Goal: Task Accomplishment & Management: Manage account settings

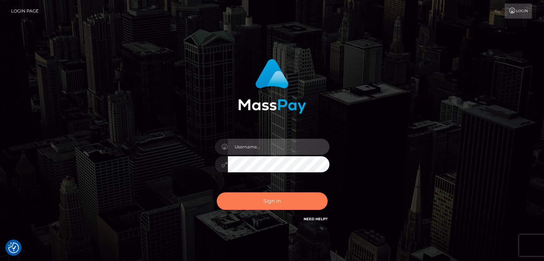
type input "Reynaldo.xcite"
click at [295, 206] on button "Sign in" at bounding box center [272, 202] width 111 height 18
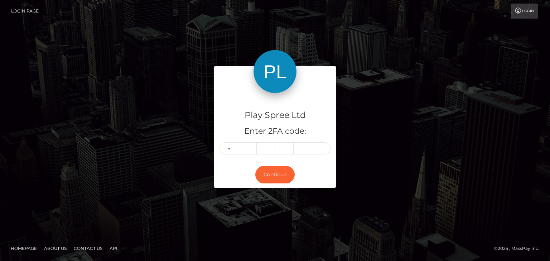
type input "0"
type input "2"
type input "5"
type input "9"
type input "5"
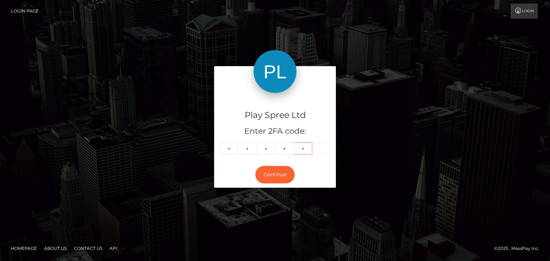
type input "7"
type input "2"
click at [283, 174] on button "Continue" at bounding box center [274, 175] width 39 height 18
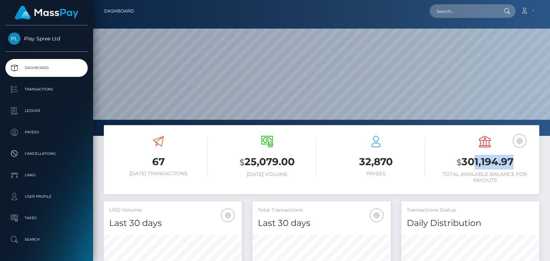
scroll to position [127, 137]
drag, startPoint x: 514, startPoint y: 162, endPoint x: 455, endPoint y: 160, distance: 58.4
click at [455, 160] on h3 "$ 301,194.97" at bounding box center [485, 162] width 98 height 15
copy h3 "$ 301,194.97"
